Goal: Information Seeking & Learning: Learn about a topic

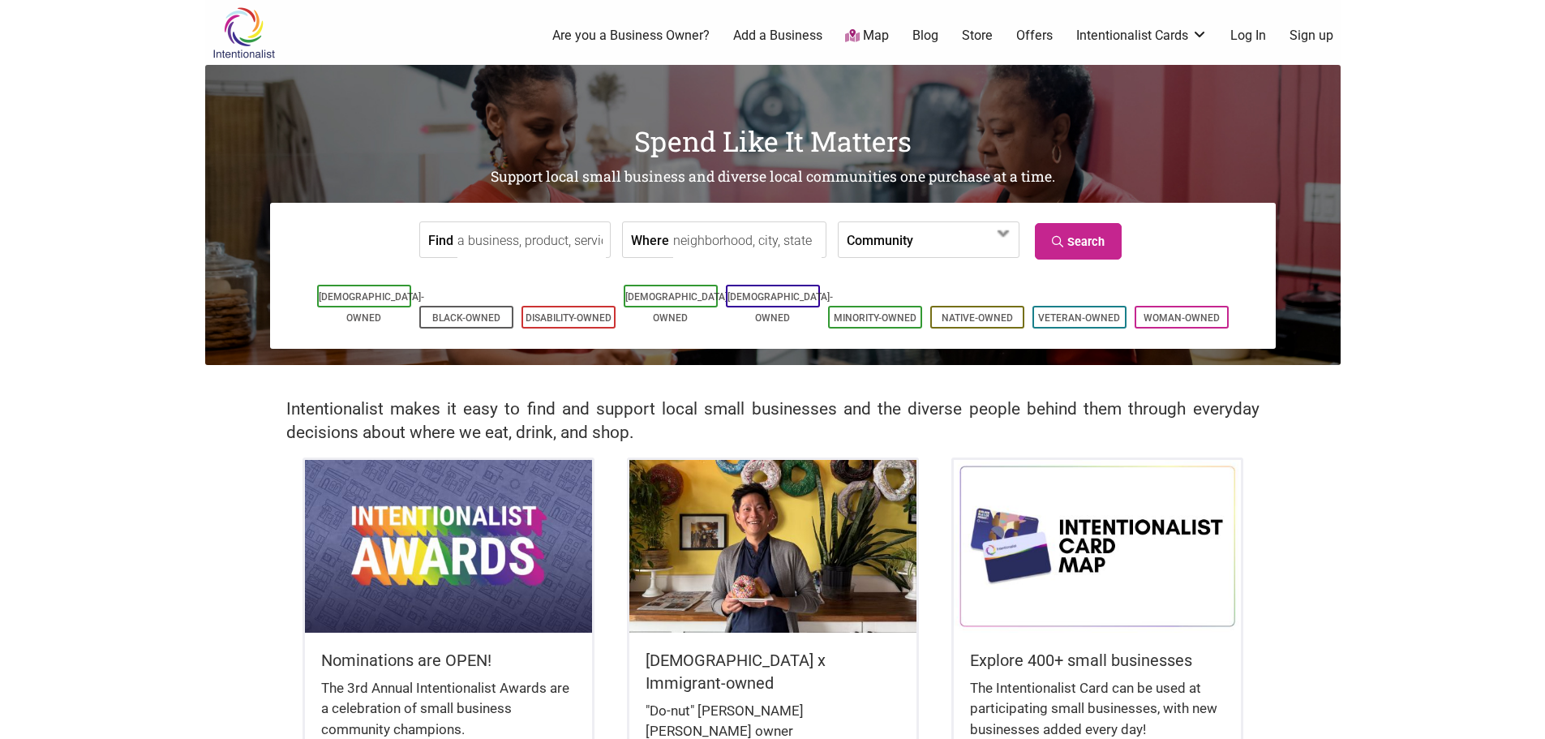
click at [1022, 33] on link "Offers" at bounding box center [1034, 36] width 36 height 18
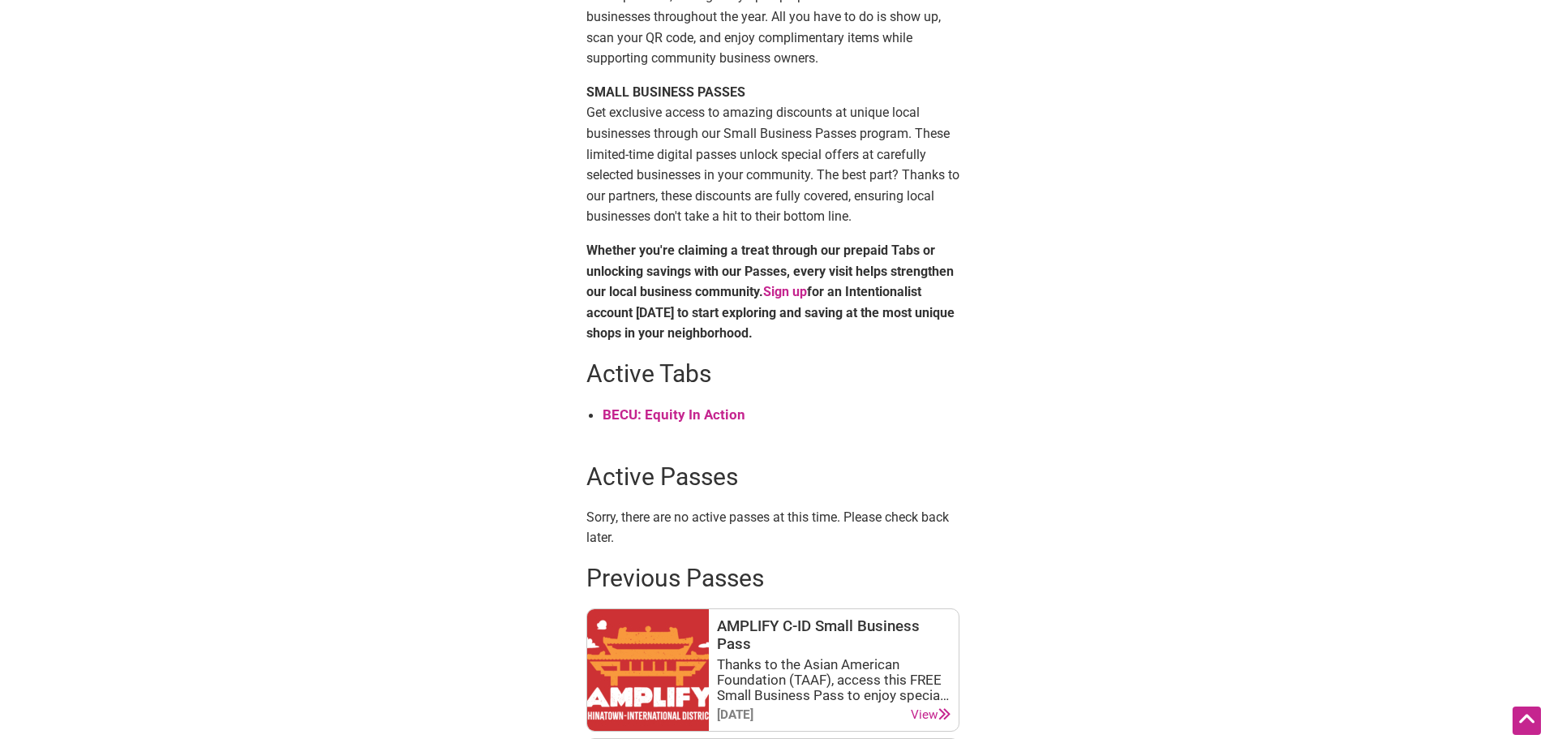
scroll to position [405, 0]
click at [675, 418] on strong "BECU: Equity In Action" at bounding box center [673, 416] width 143 height 16
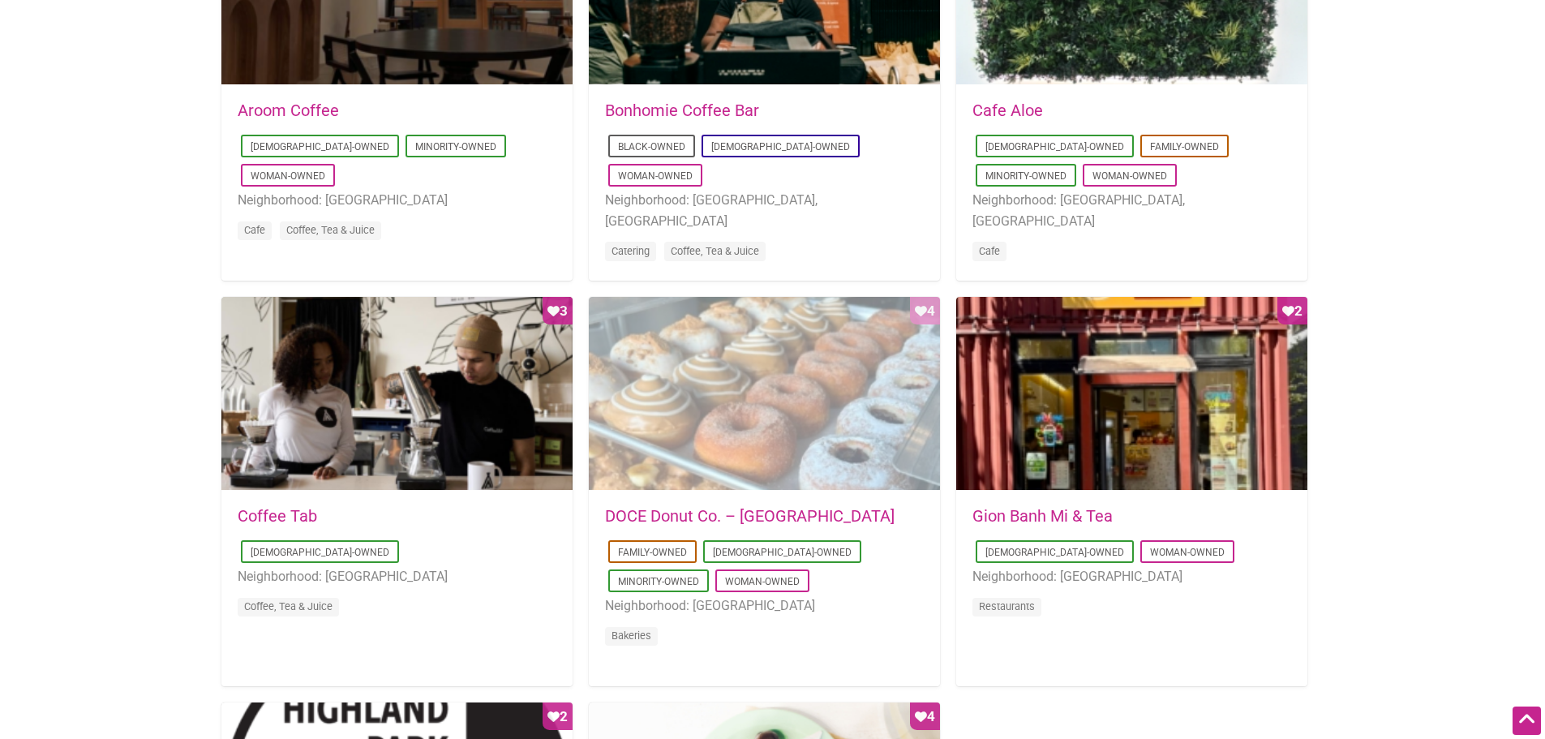
scroll to position [892, 0]
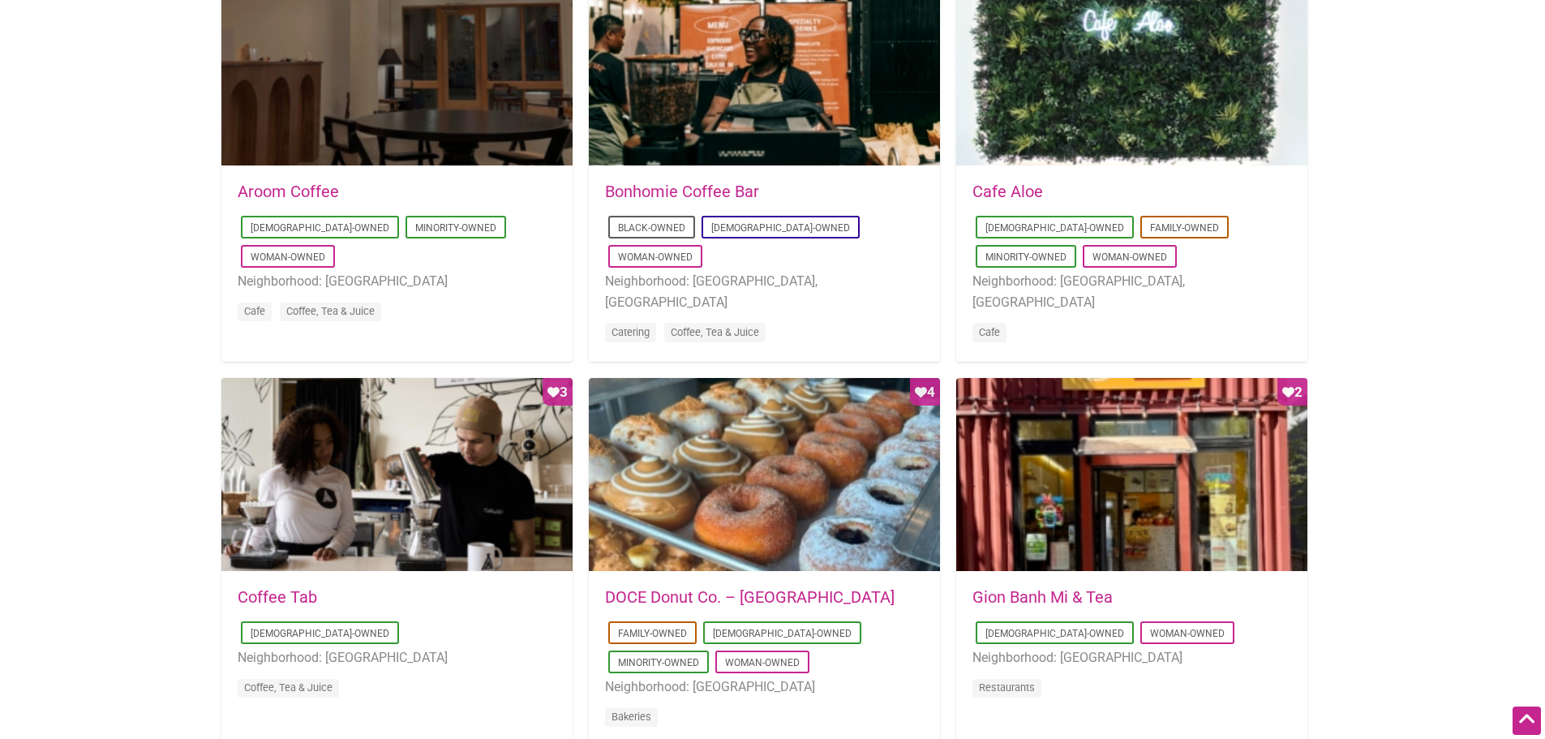
click at [722, 599] on link "DOCE Donut Co. – [GEOGRAPHIC_DATA]" at bounding box center [749, 596] width 289 height 19
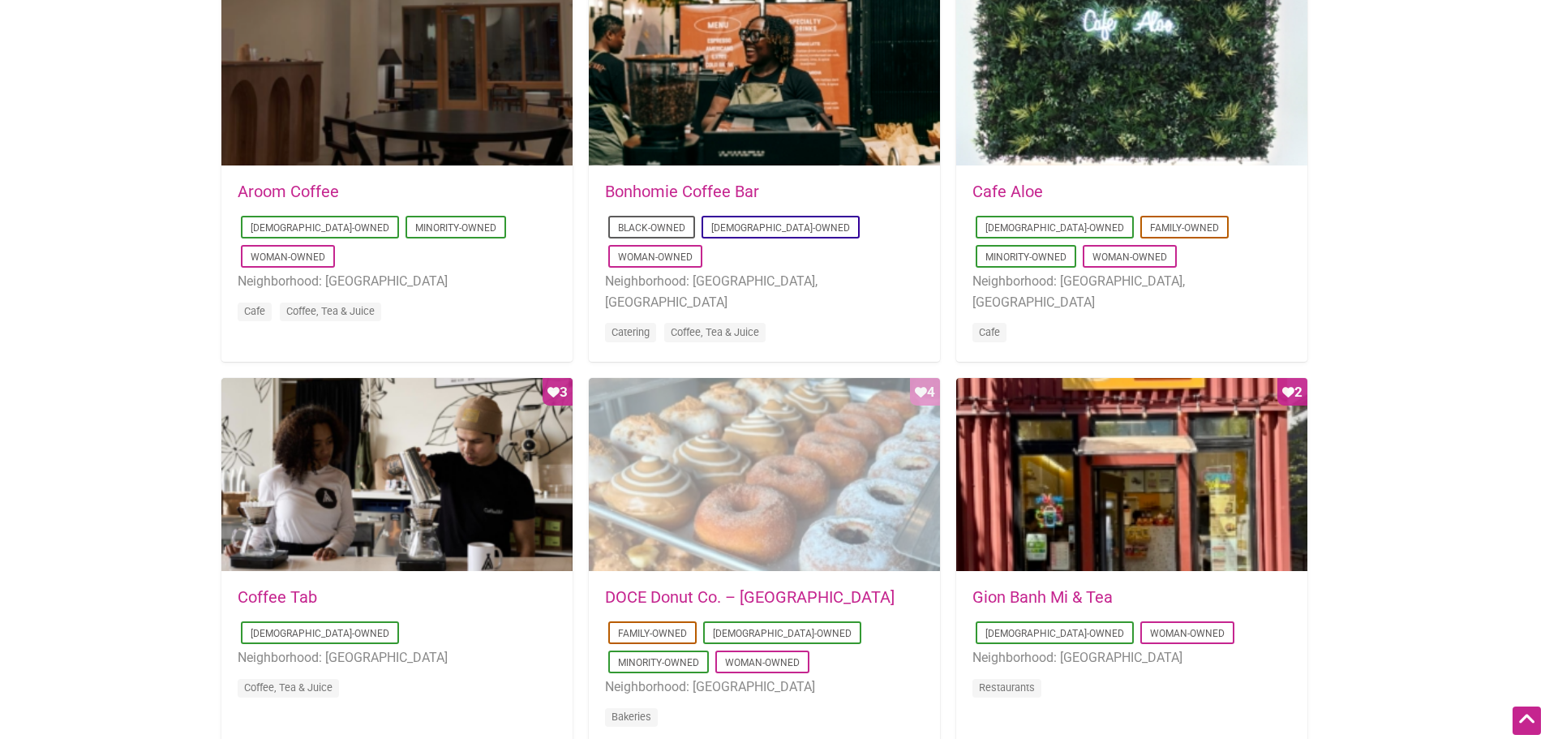
click at [772, 488] on div "Favorite Count 4" at bounding box center [764, 475] width 351 height 195
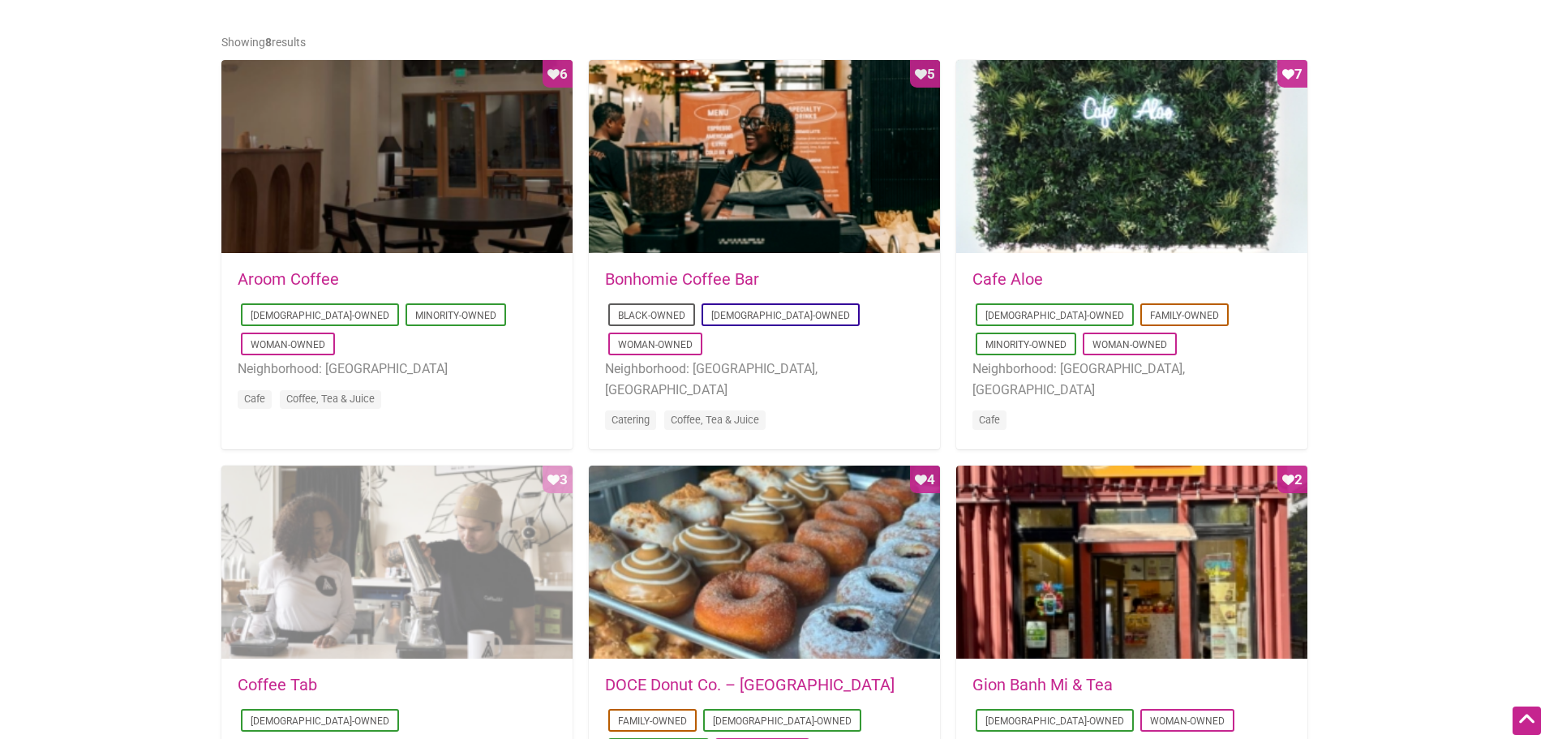
scroll to position [723, 0]
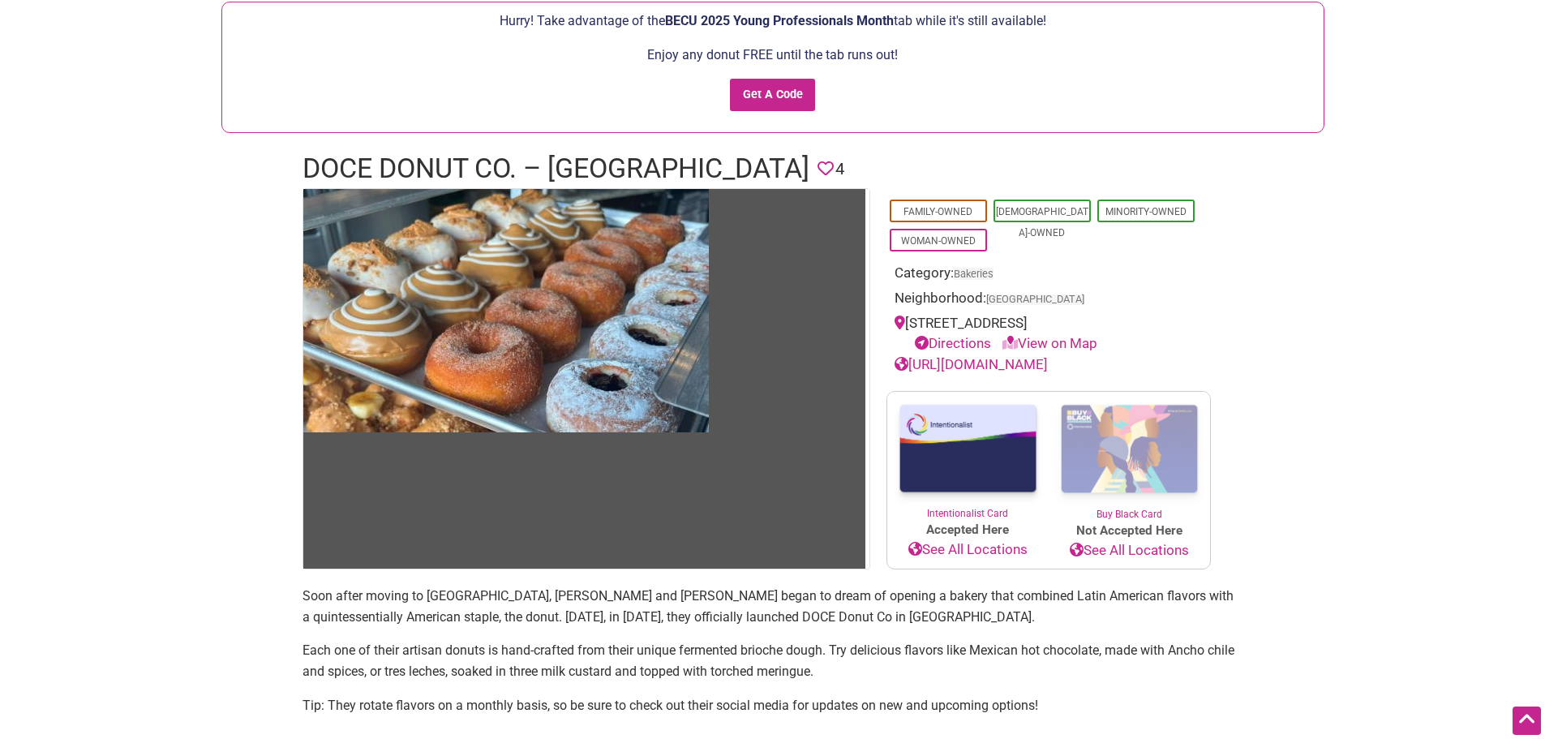
scroll to position [81, 0]
